Goal: Register for event/course

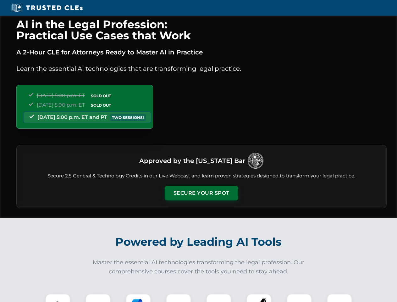
click at [201, 193] on button "Secure Your Spot" at bounding box center [202, 193] width 74 height 14
click at [58, 298] on img at bounding box center [58, 306] width 18 height 18
click at [98, 298] on div at bounding box center [98, 306] width 25 height 25
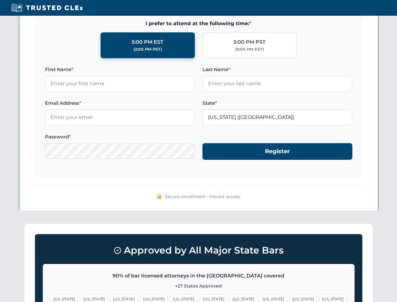
click at [290, 298] on span "[US_STATE]" at bounding box center [303, 298] width 27 height 9
